Goal: Task Accomplishment & Management: Manage account settings

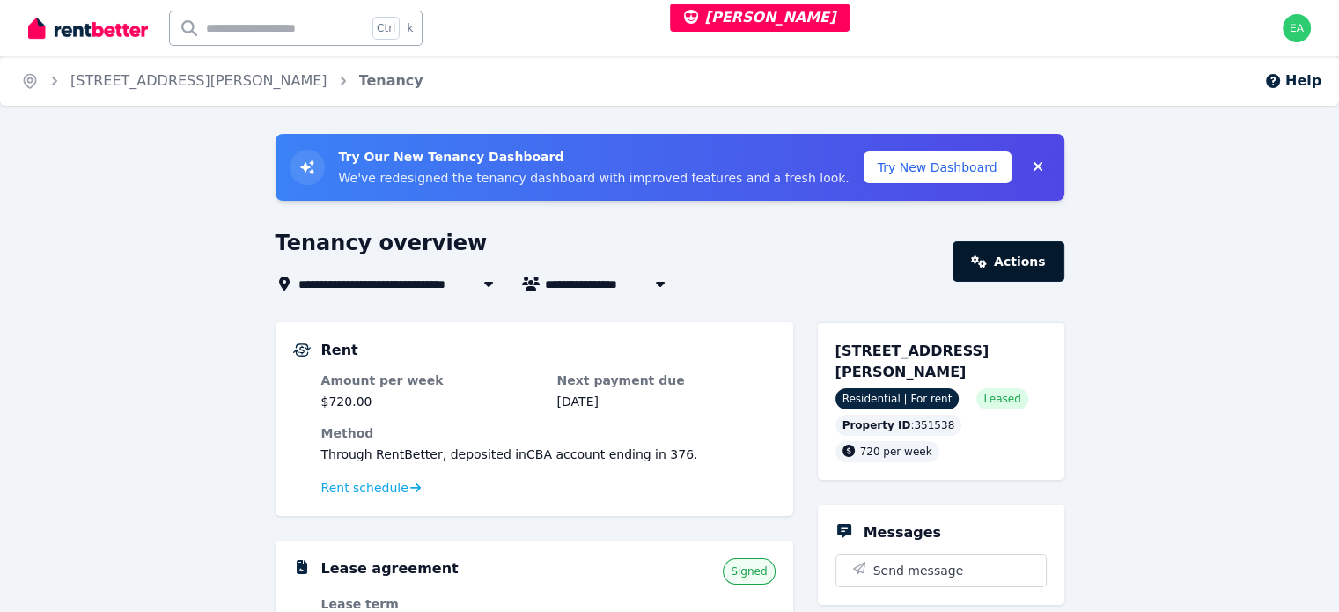
click at [987, 256] on icon at bounding box center [979, 261] width 16 height 12
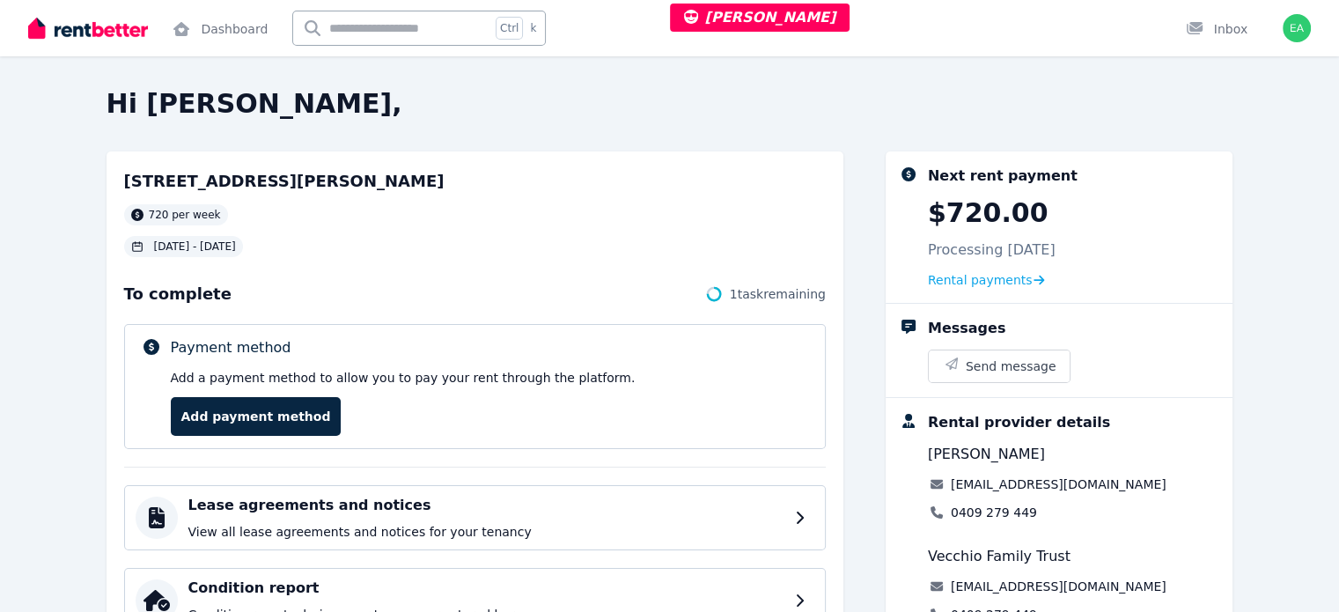
scroll to position [88, 0]
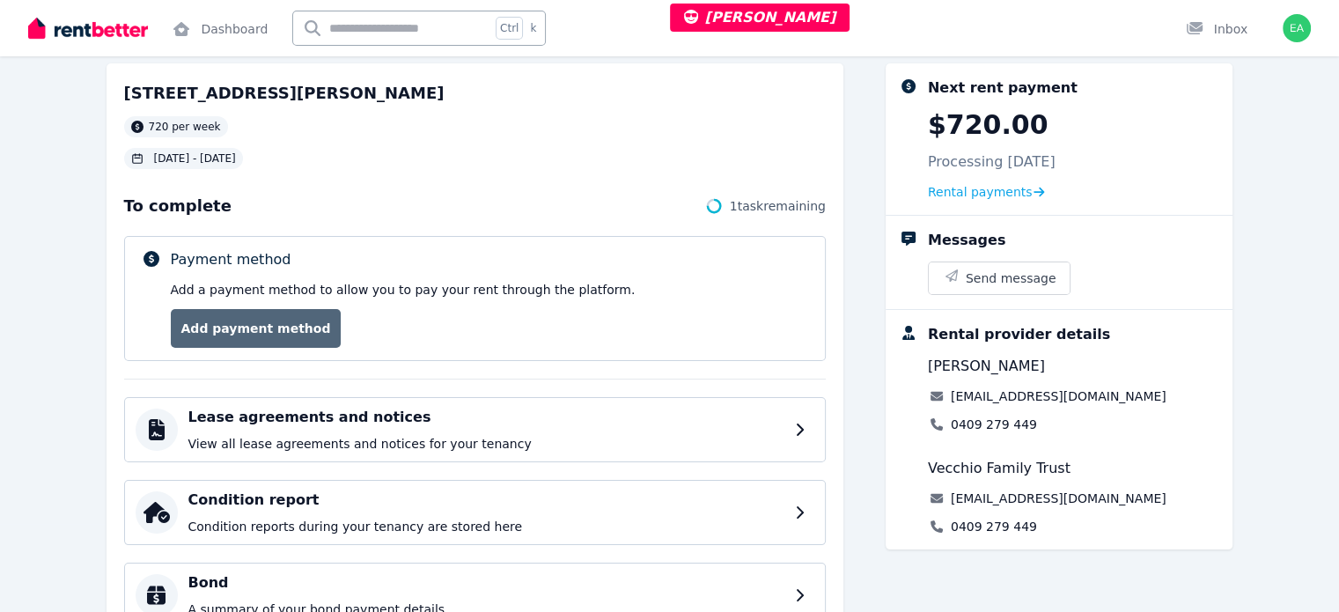
click at [232, 339] on link "Add payment method" at bounding box center [256, 328] width 171 height 39
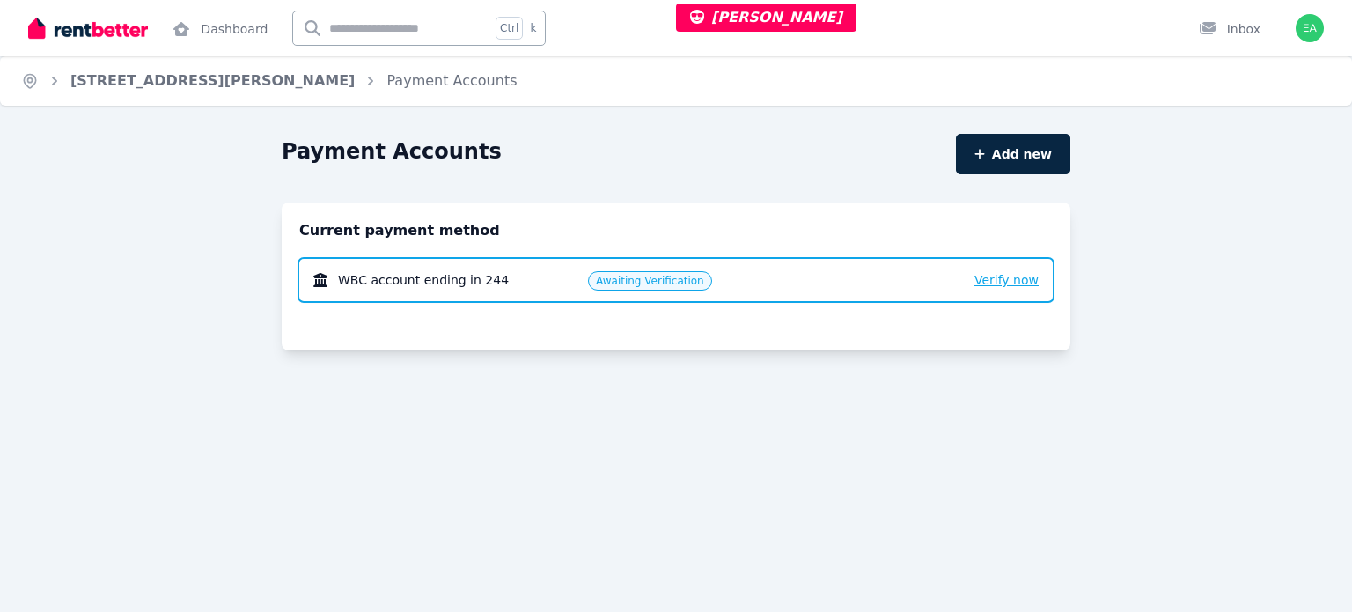
click at [1002, 285] on span "Verify now" at bounding box center [1007, 280] width 64 height 14
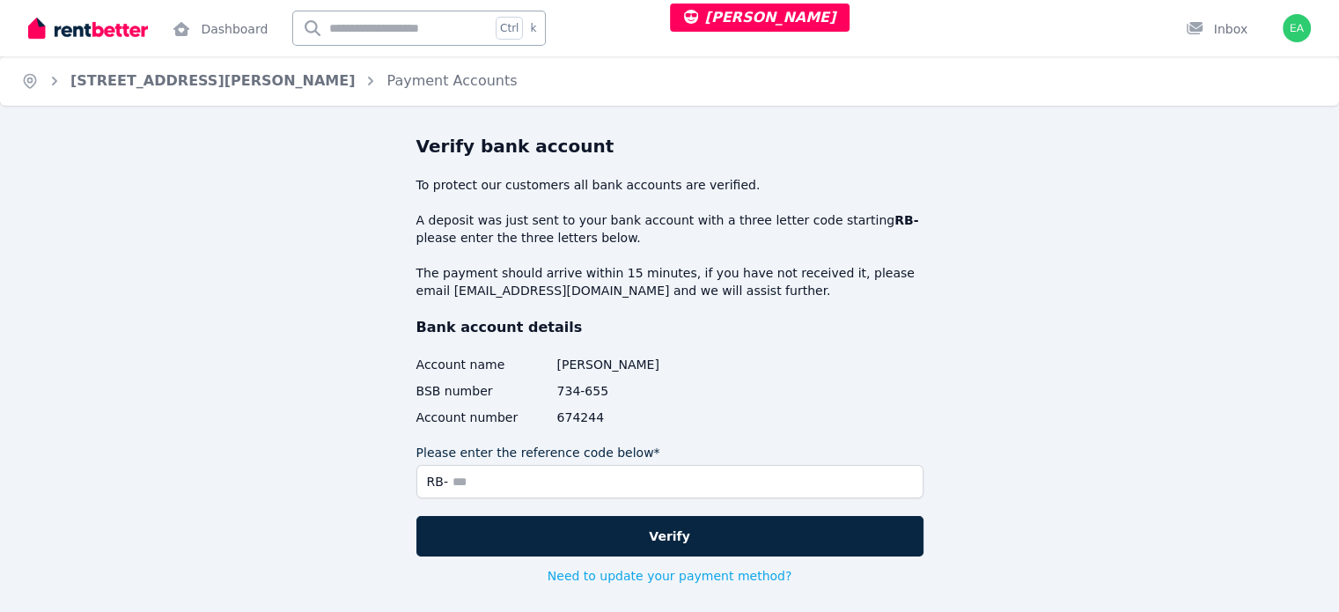
scroll to position [85, 0]
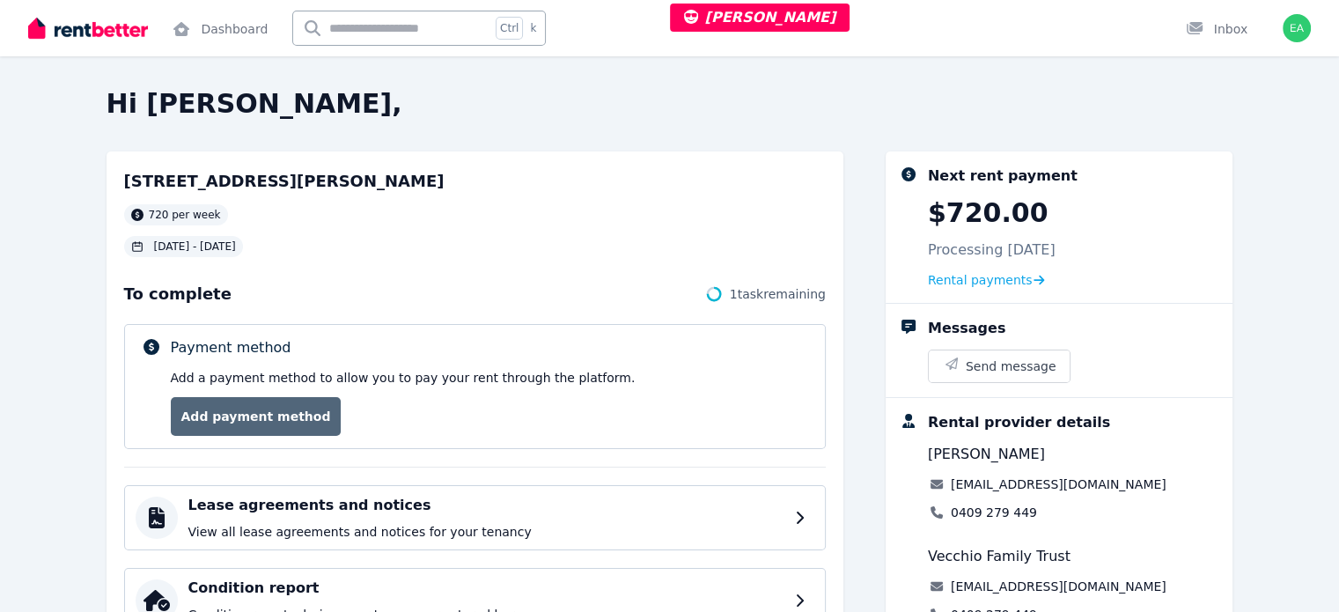
click at [225, 429] on link "Add payment method" at bounding box center [256, 416] width 171 height 39
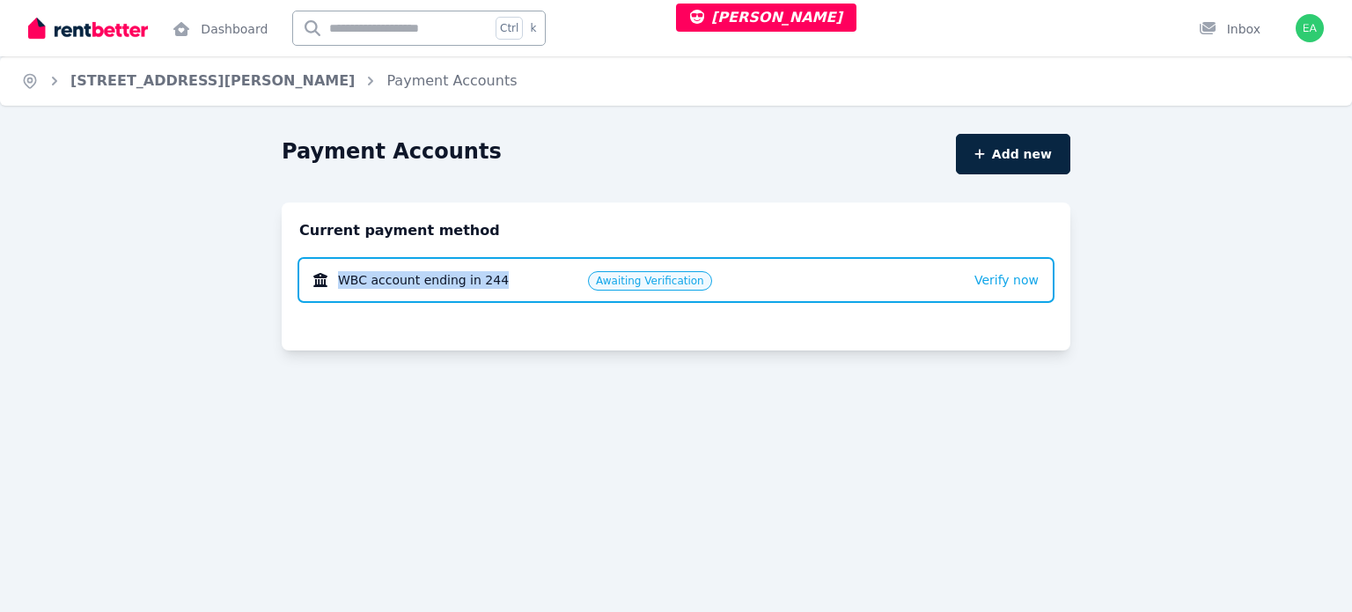
drag, startPoint x: 499, startPoint y: 287, endPoint x: 338, endPoint y: 289, distance: 161.1
click at [338, 289] on div "WBC account ending in 244 Awaiting Verification Verify now" at bounding box center [676, 280] width 754 height 42
copy span "WBC account ending in 244"
click at [596, 167] on div "Payment Accounts" at bounding box center [614, 153] width 664 height 33
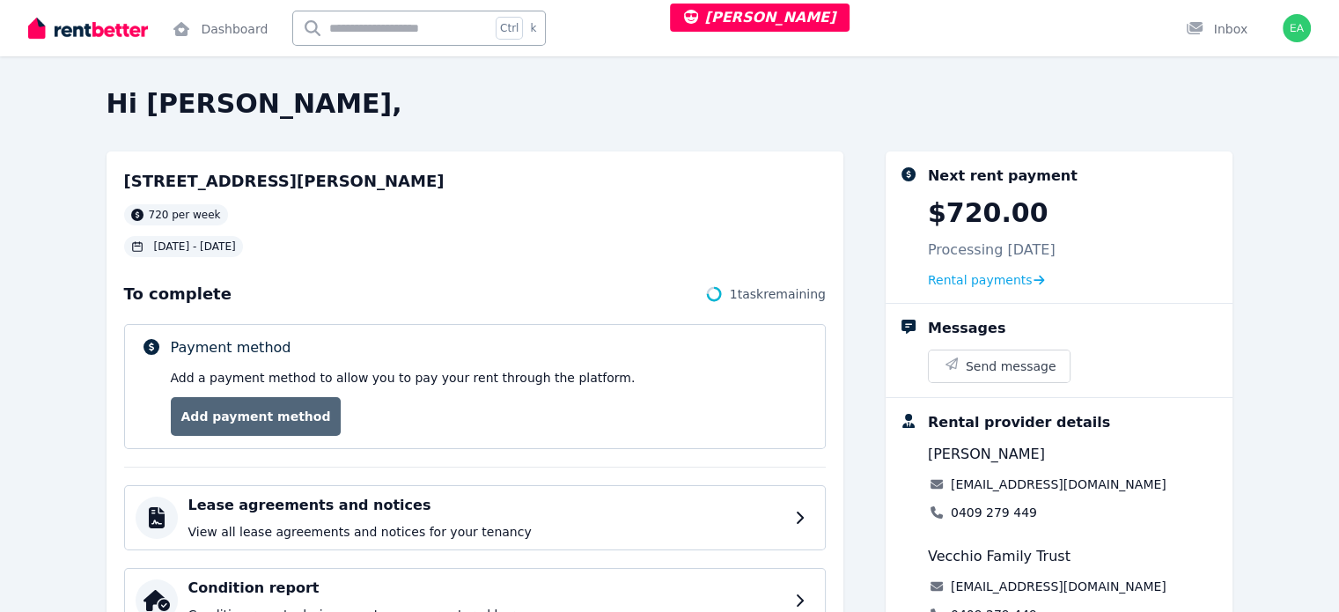
click at [218, 419] on link "Add payment method" at bounding box center [256, 416] width 171 height 39
click at [185, 427] on link "Add payment method" at bounding box center [256, 416] width 171 height 39
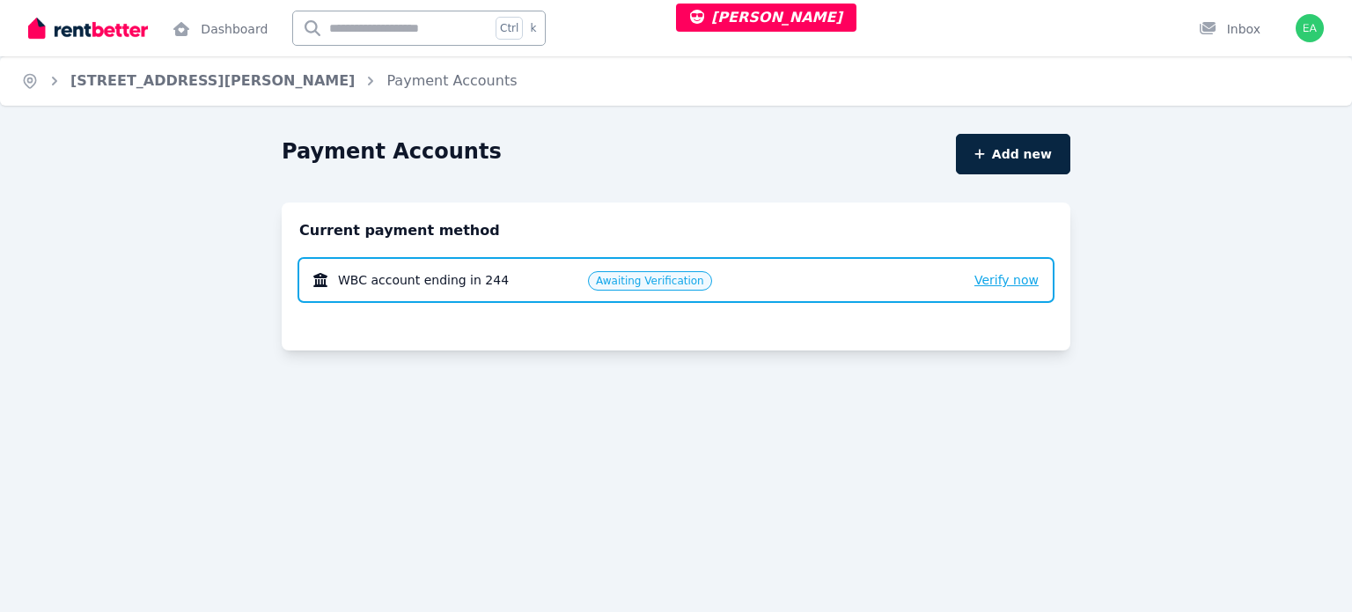
click at [996, 284] on span "Verify now" at bounding box center [1007, 280] width 64 height 14
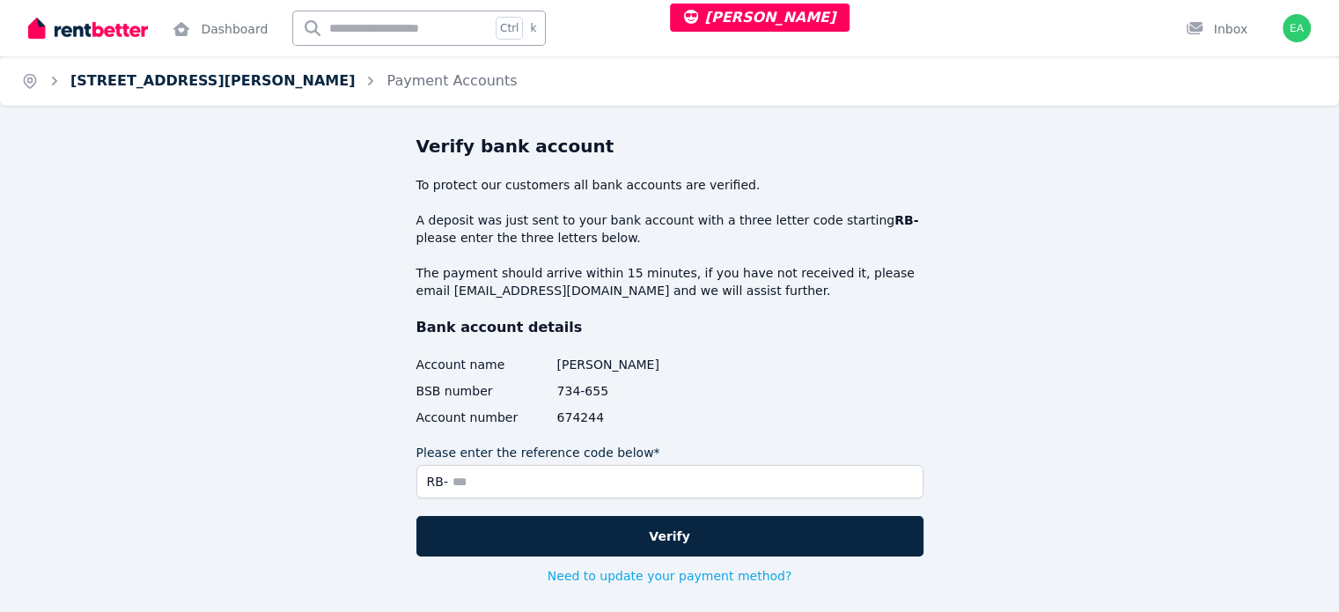
click at [136, 86] on link "[STREET_ADDRESS][PERSON_NAME]" at bounding box center [212, 80] width 284 height 17
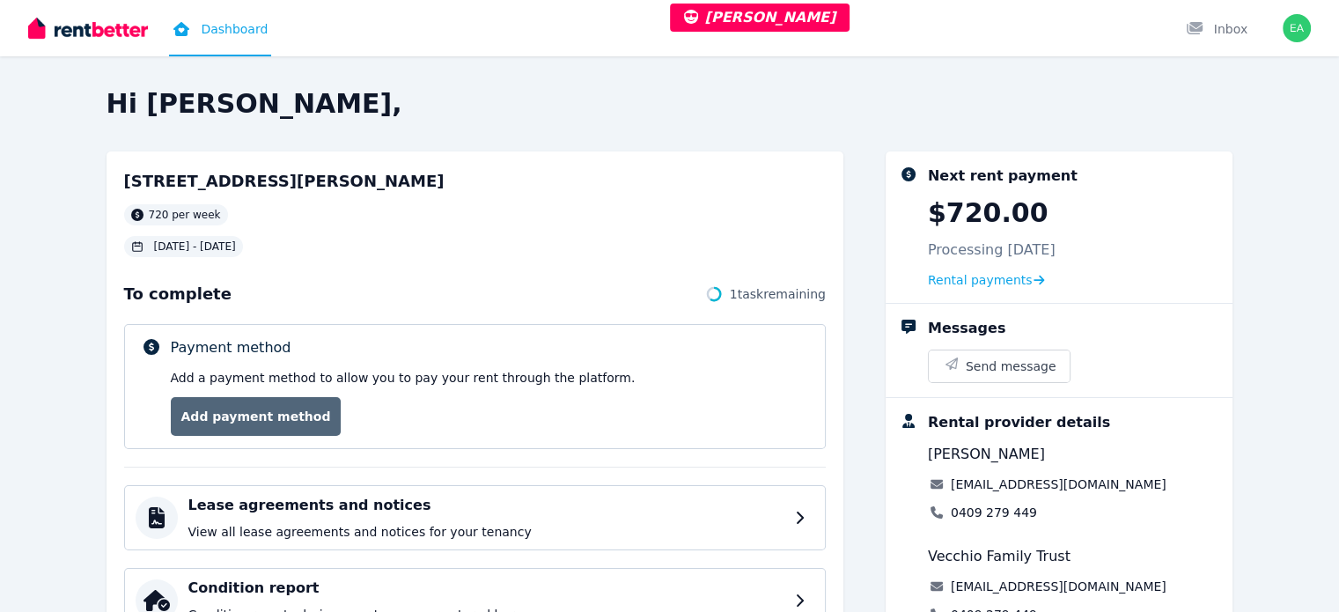
click at [211, 422] on link "Add payment method" at bounding box center [256, 416] width 171 height 39
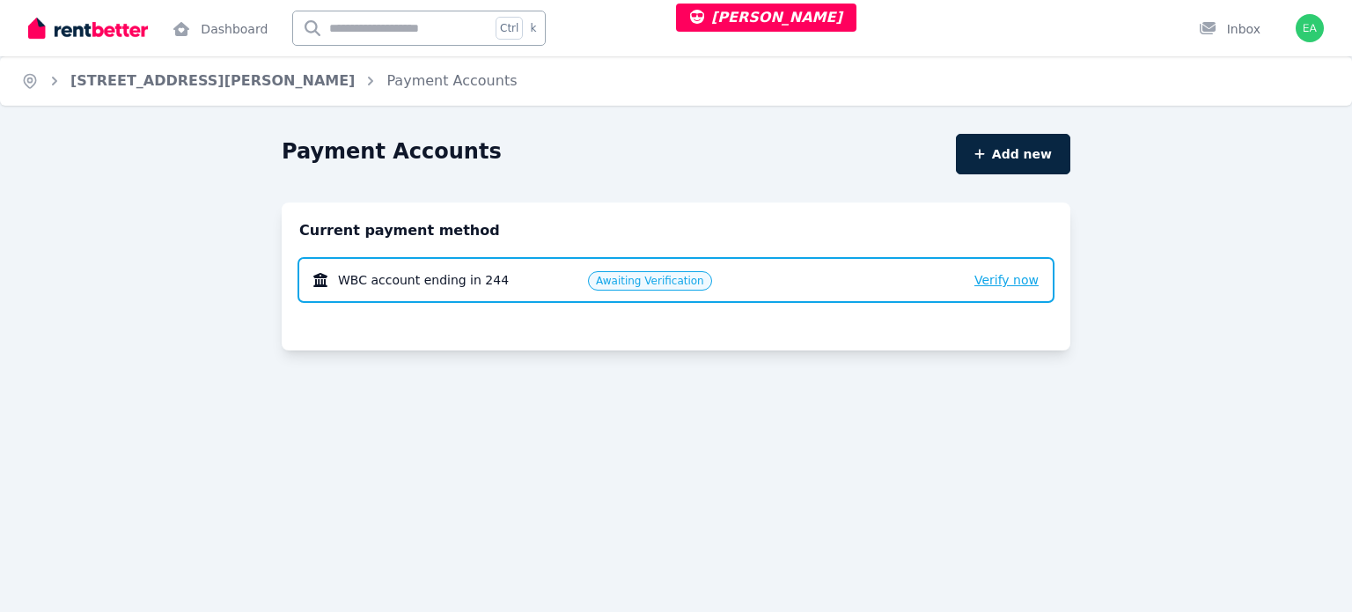
click at [990, 277] on span "Verify now" at bounding box center [1007, 280] width 64 height 14
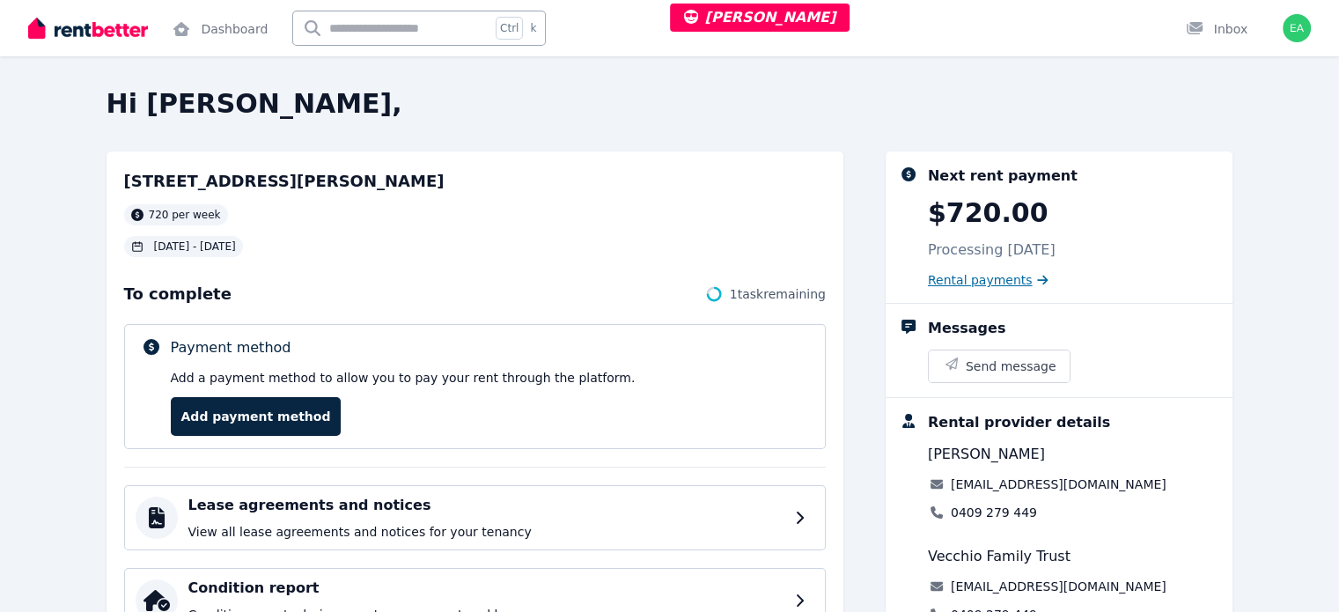
click at [1033, 282] on span "Rental payments" at bounding box center [980, 280] width 105 height 18
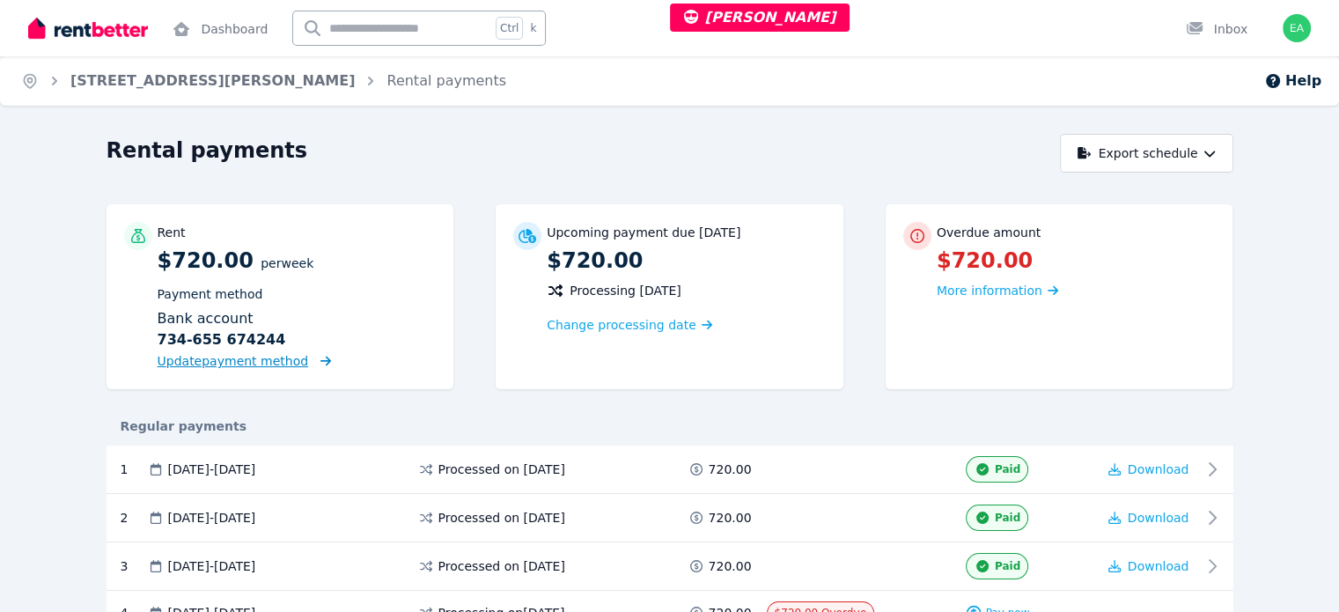
click at [197, 362] on span "Update payment method" at bounding box center [233, 361] width 151 height 14
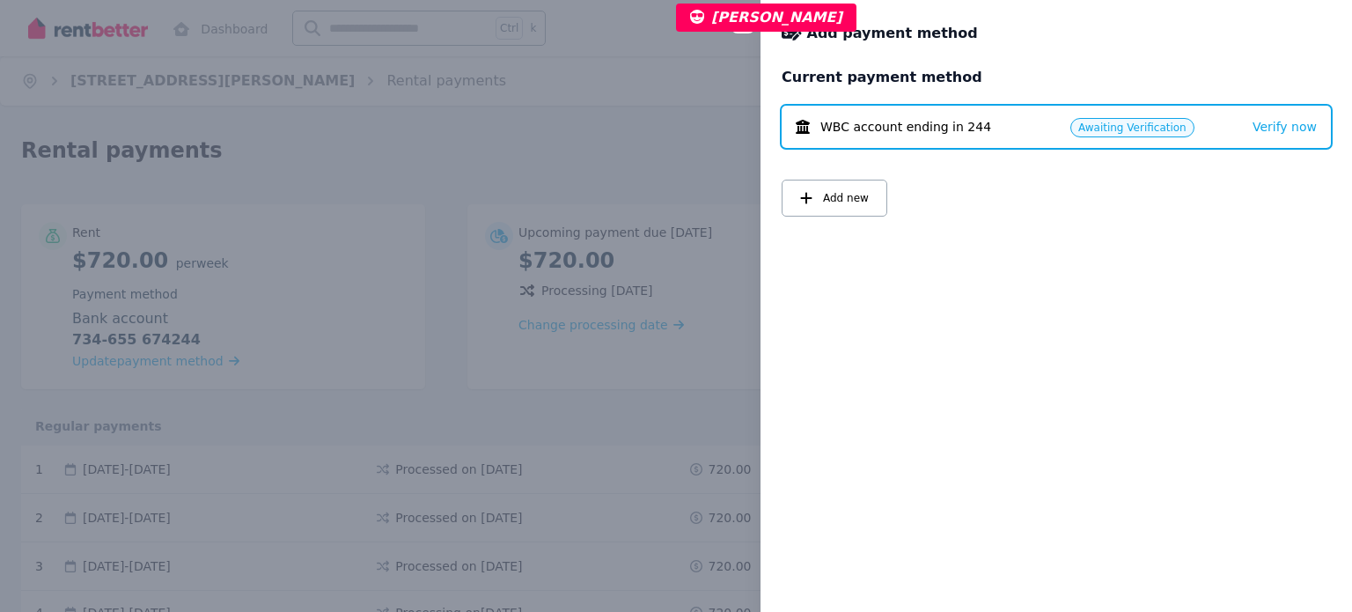
click at [560, 92] on div "Close panel Add payment method Current payment method WBC account ending in 244…" at bounding box center [676, 306] width 1352 height 612
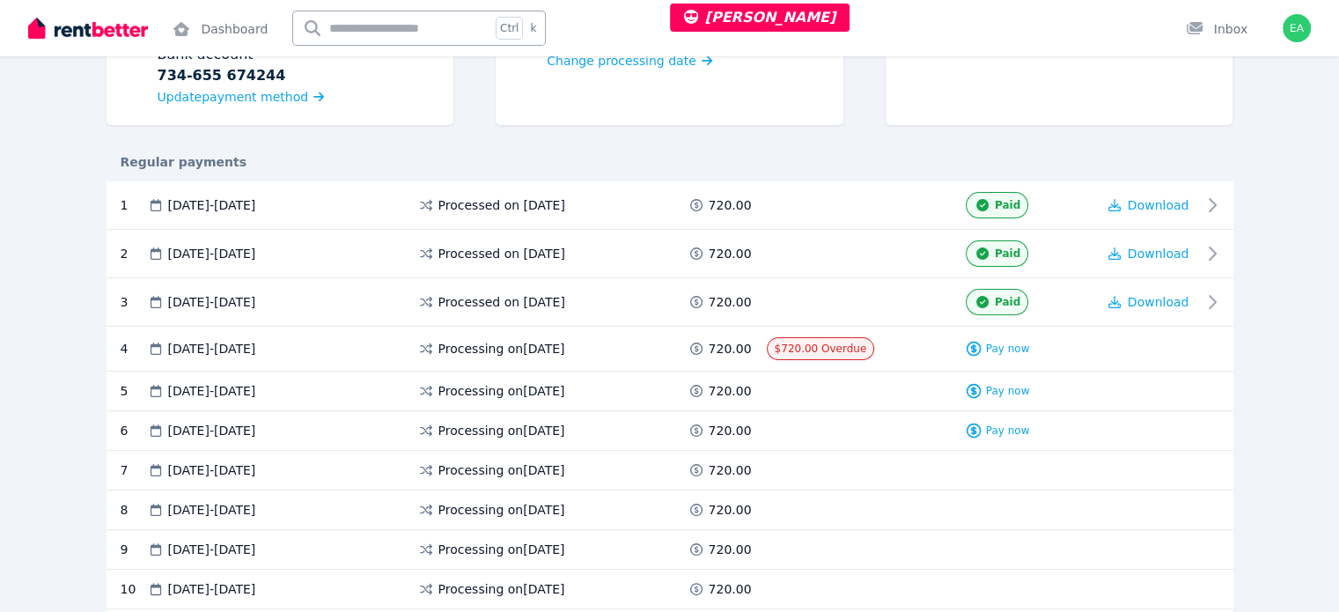
scroll to position [88, 0]
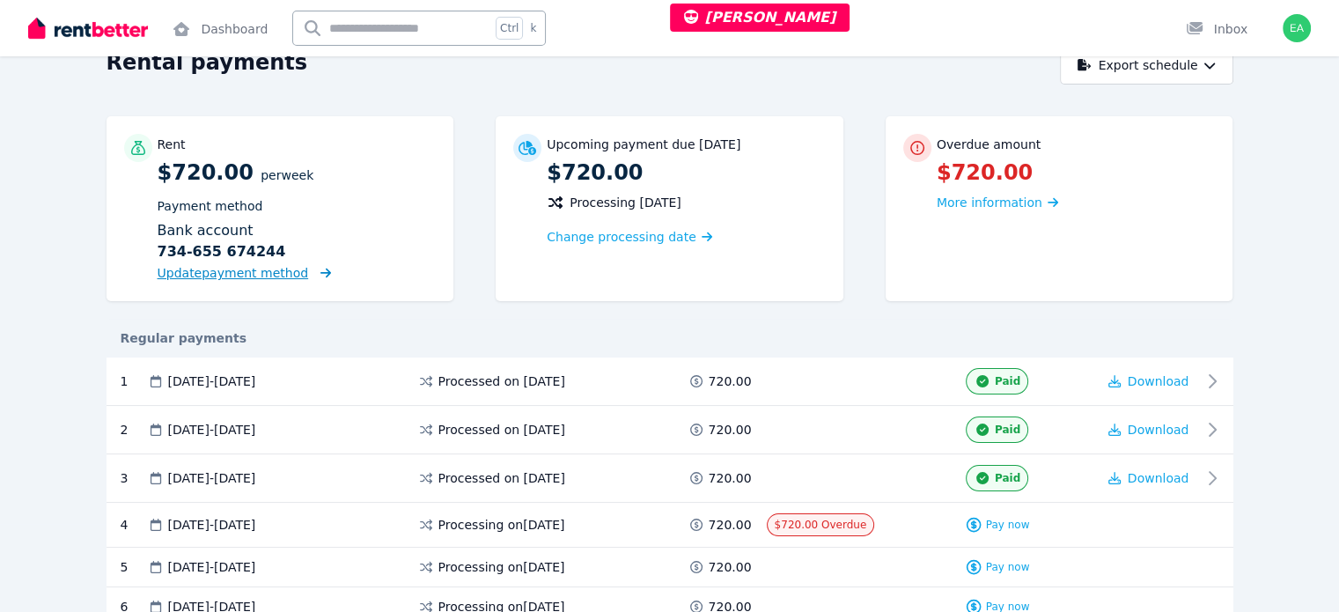
click at [190, 277] on span "Update payment method" at bounding box center [233, 273] width 151 height 14
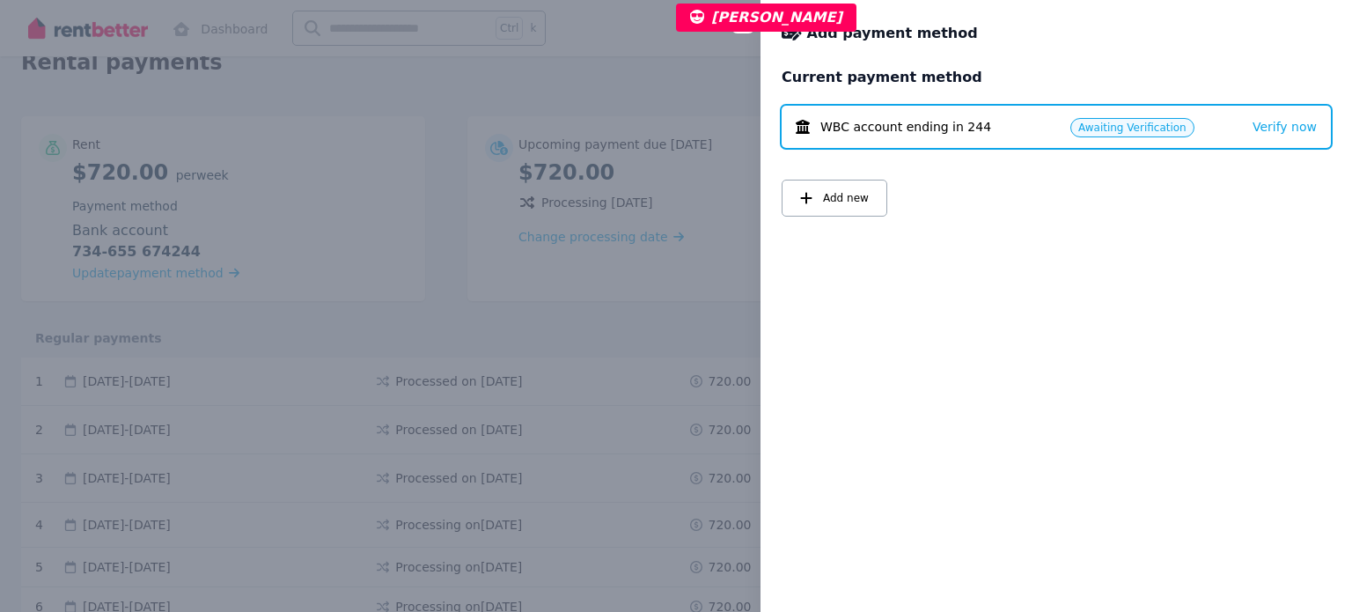
click at [490, 91] on div "Close panel Add payment method Current payment method WBC account ending in 244…" at bounding box center [676, 306] width 1352 height 612
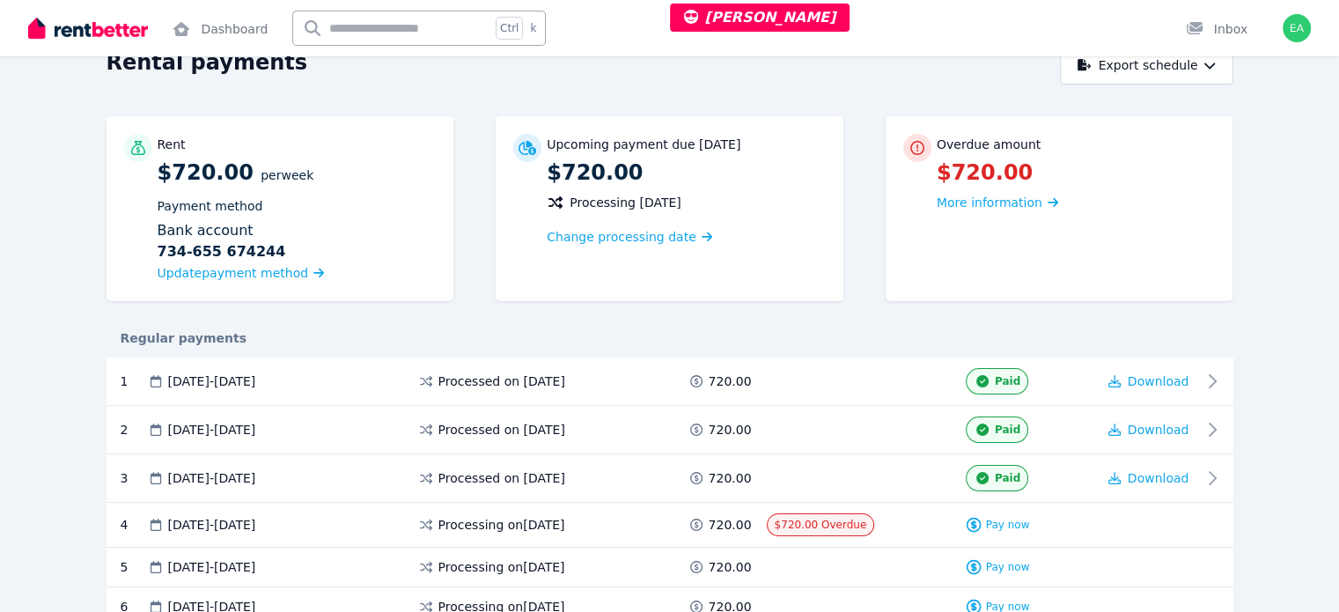
scroll to position [0, 0]
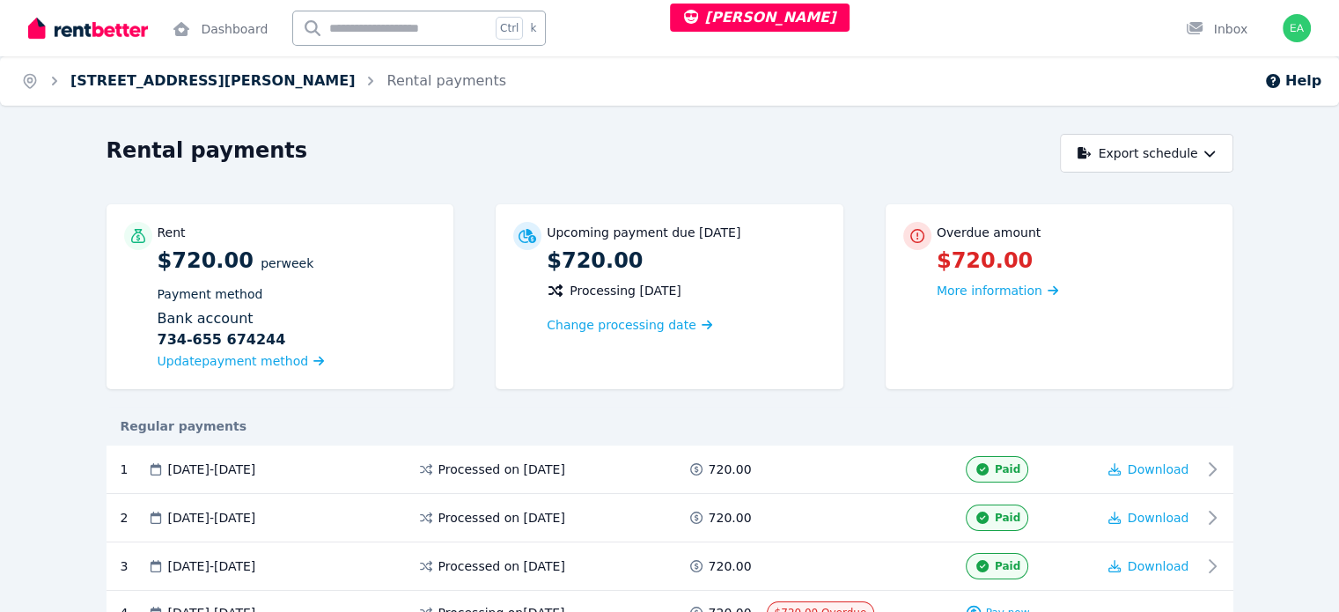
click at [167, 78] on link "[STREET_ADDRESS][PERSON_NAME]" at bounding box center [212, 80] width 284 height 17
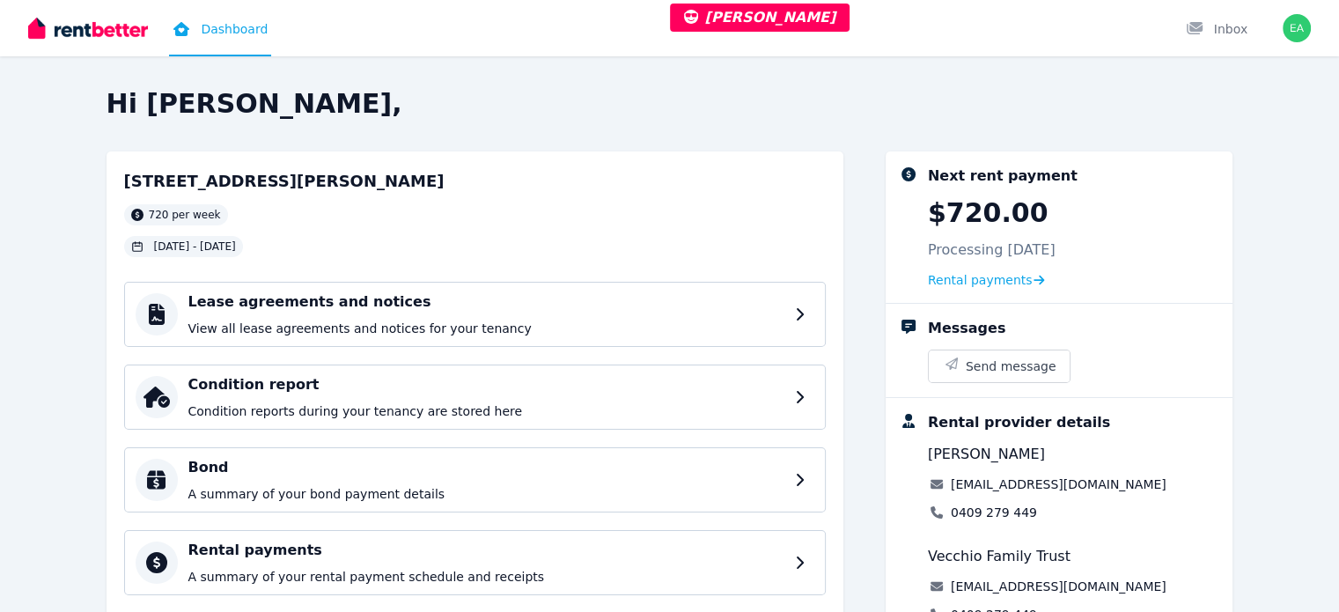
click at [224, 28] on link "Dashboard" at bounding box center [220, 28] width 102 height 56
click at [975, 288] on span "Rental payments" at bounding box center [980, 280] width 105 height 18
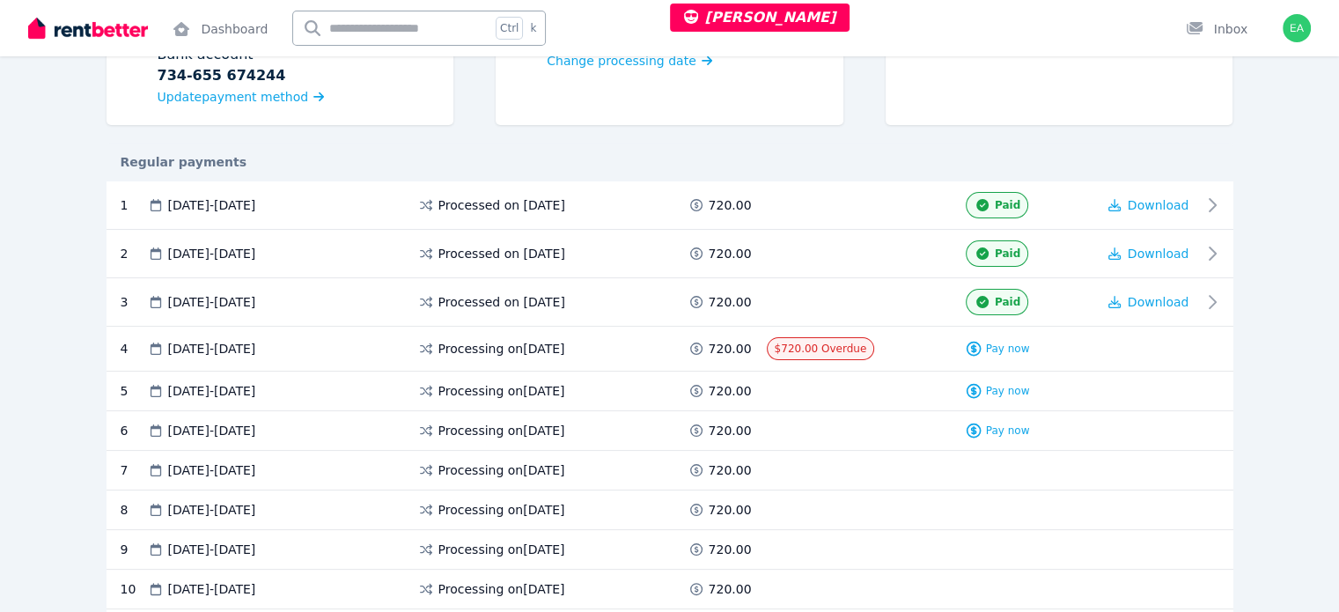
scroll to position [176, 0]
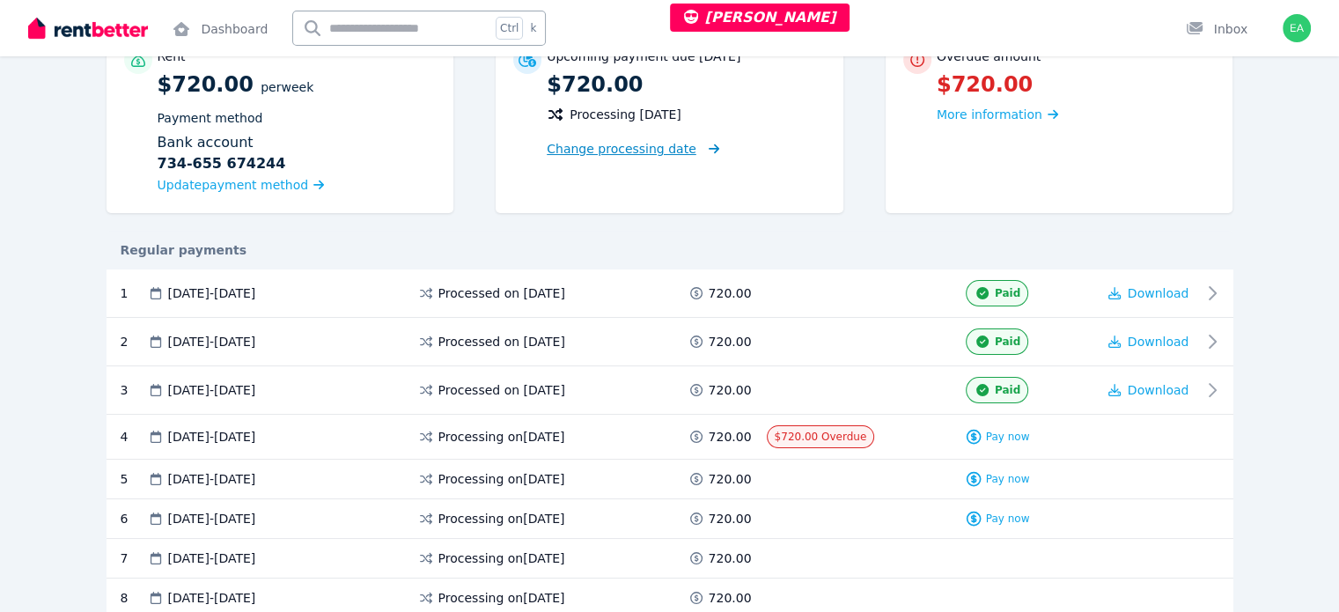
click at [623, 152] on span "Change processing date" at bounding box center [622, 149] width 150 height 18
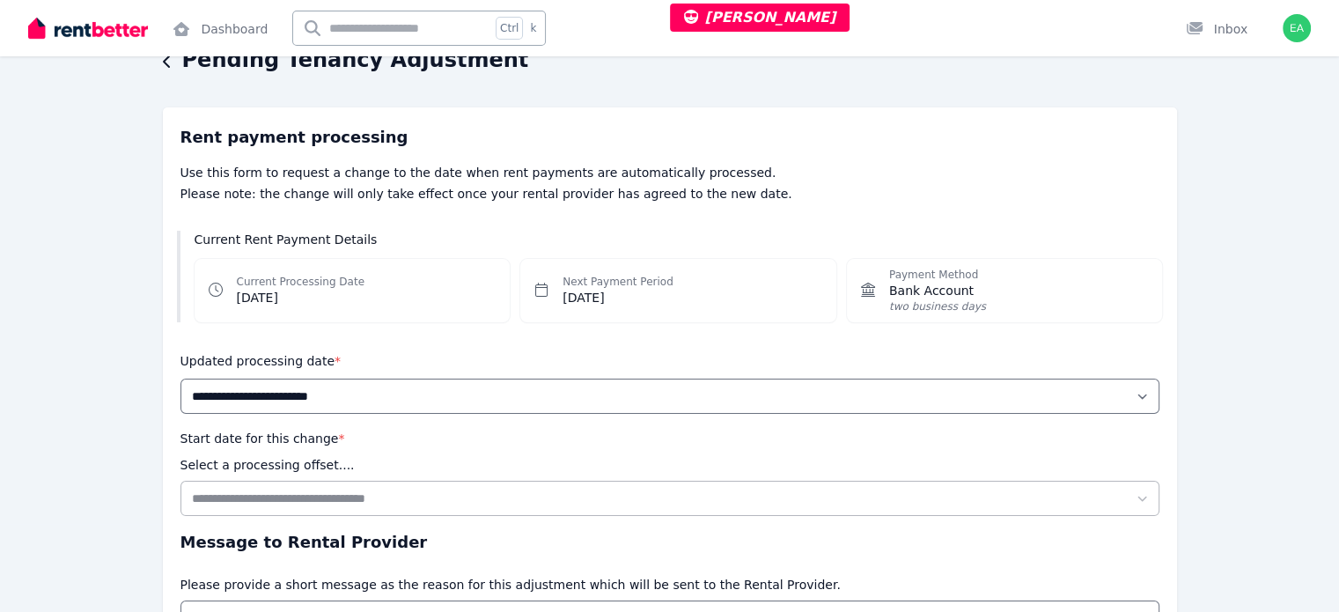
scroll to position [284, 0]
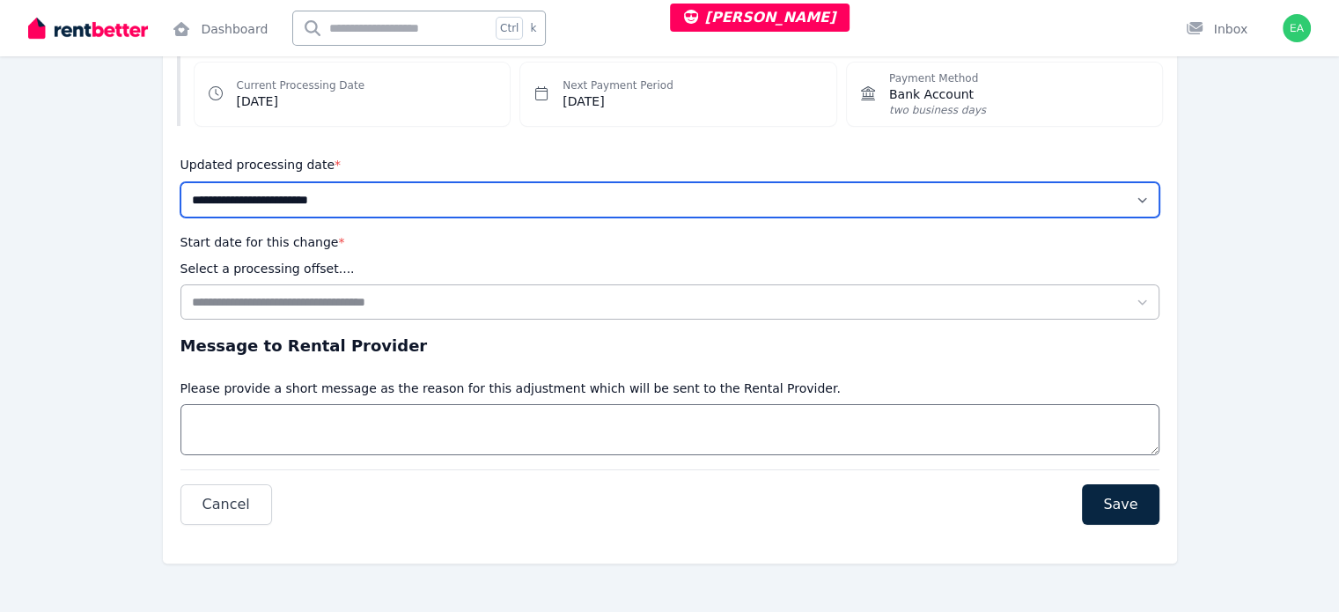
click at [1141, 213] on select "**********" at bounding box center [669, 199] width 979 height 35
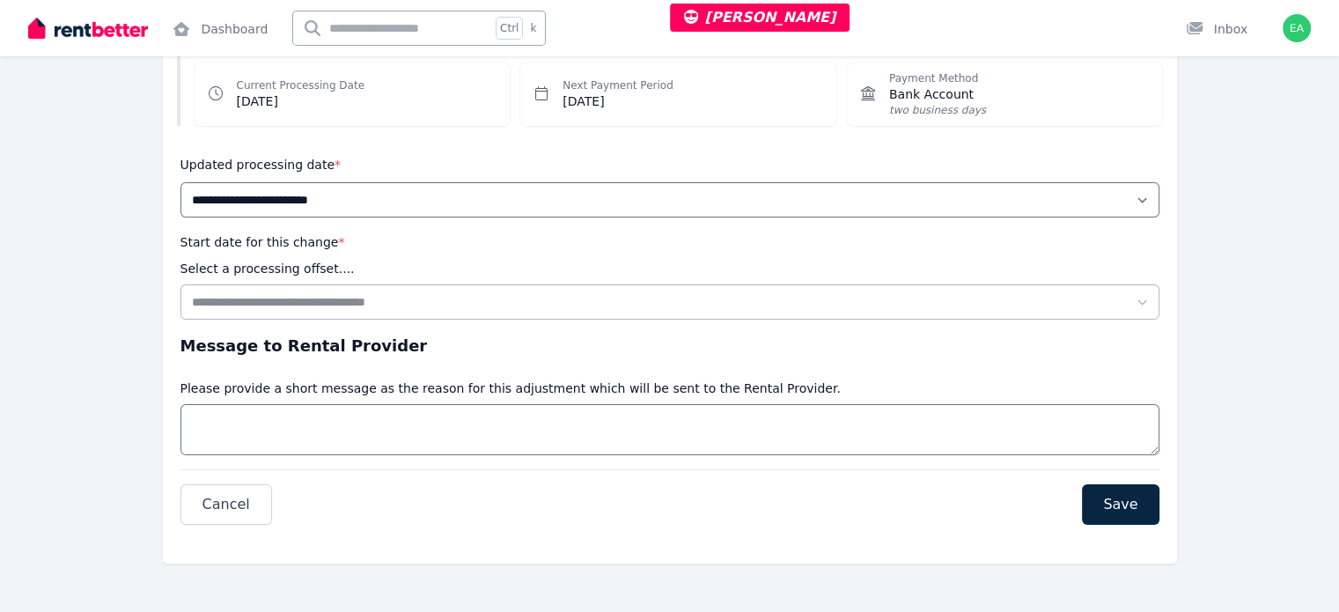
click at [1299, 217] on div "**********" at bounding box center [669, 230] width 1339 height 763
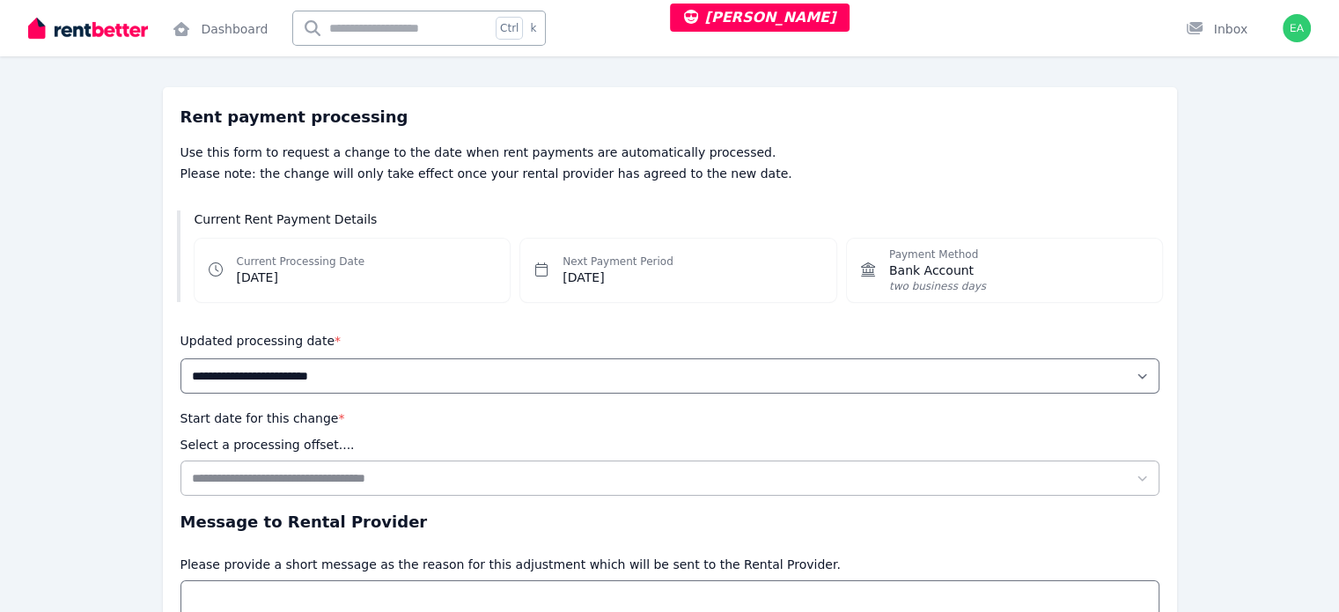
scroll to position [20, 0]
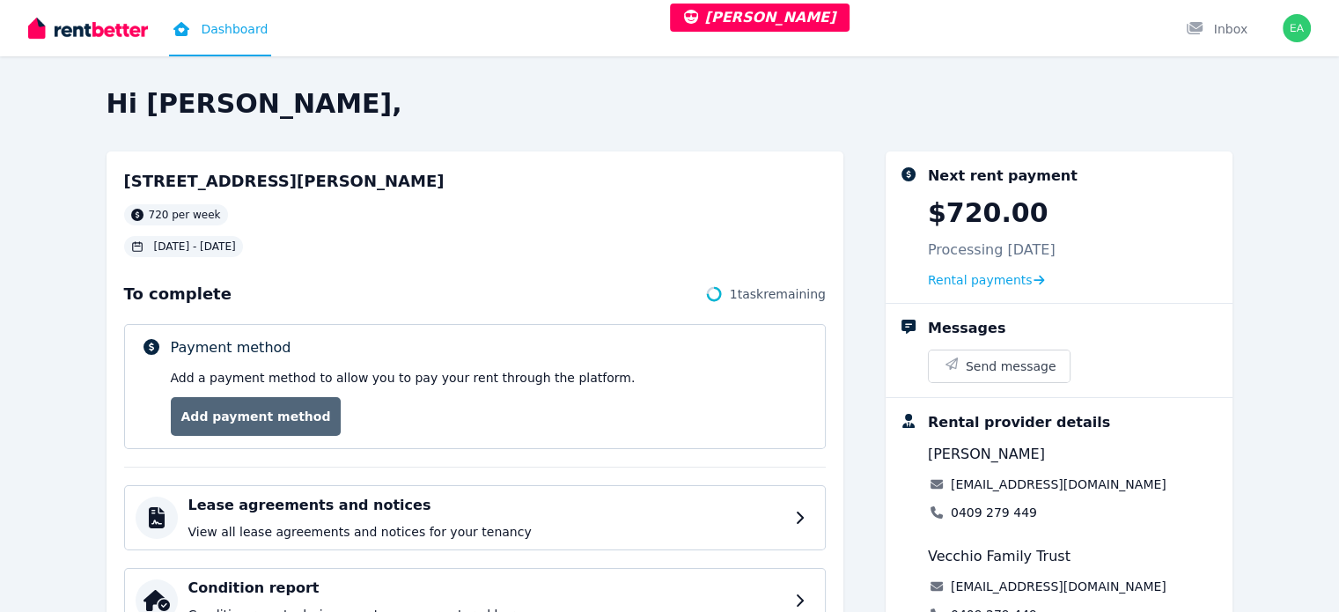
click at [201, 423] on link "Add payment method" at bounding box center [256, 416] width 171 height 39
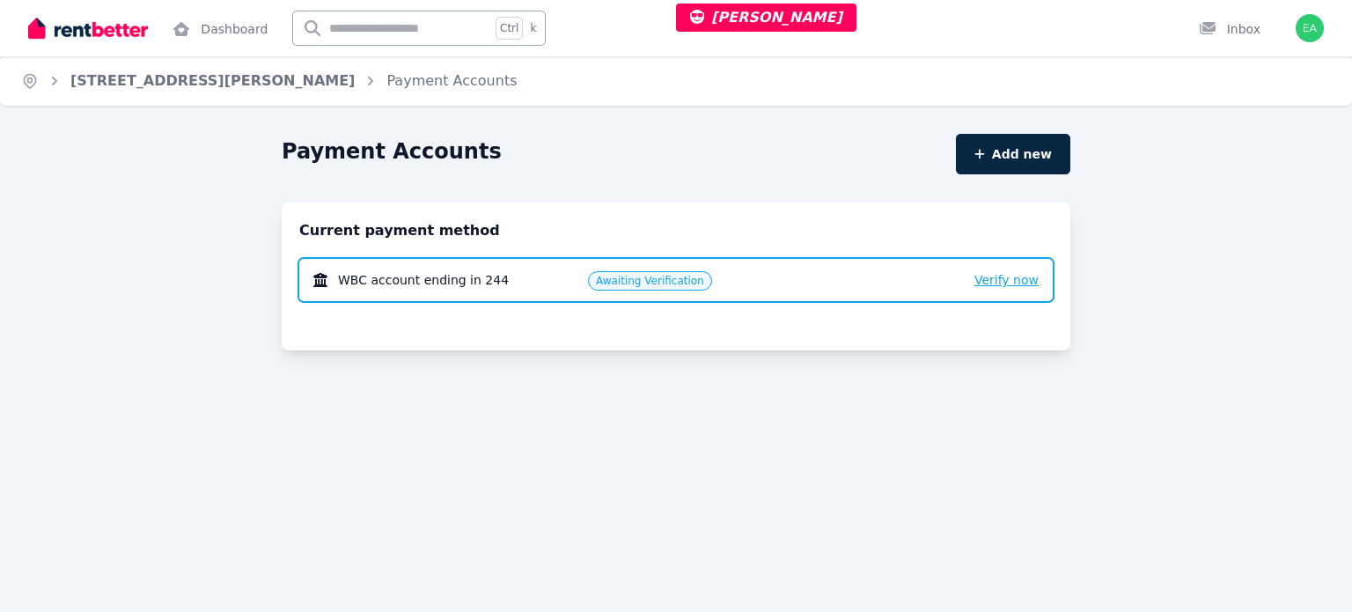
click at [1014, 280] on span "Verify now" at bounding box center [1007, 280] width 64 height 14
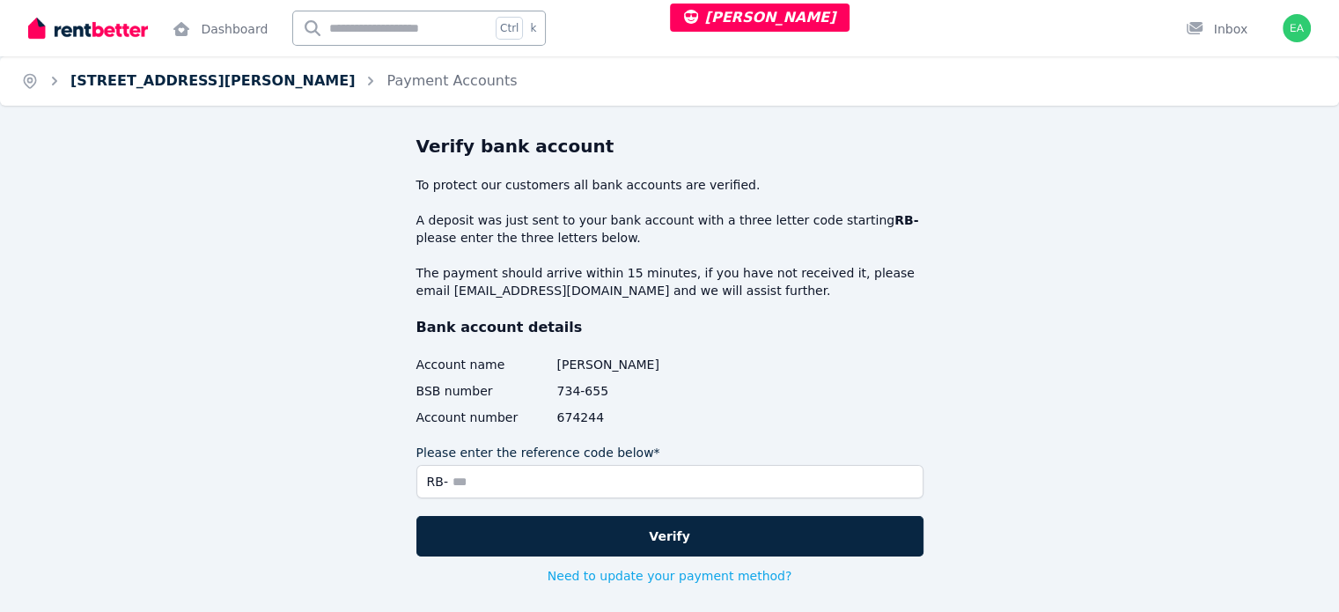
click at [148, 84] on link "[STREET_ADDRESS][PERSON_NAME]" at bounding box center [212, 80] width 284 height 17
